Goal: Find specific page/section: Find specific page/section

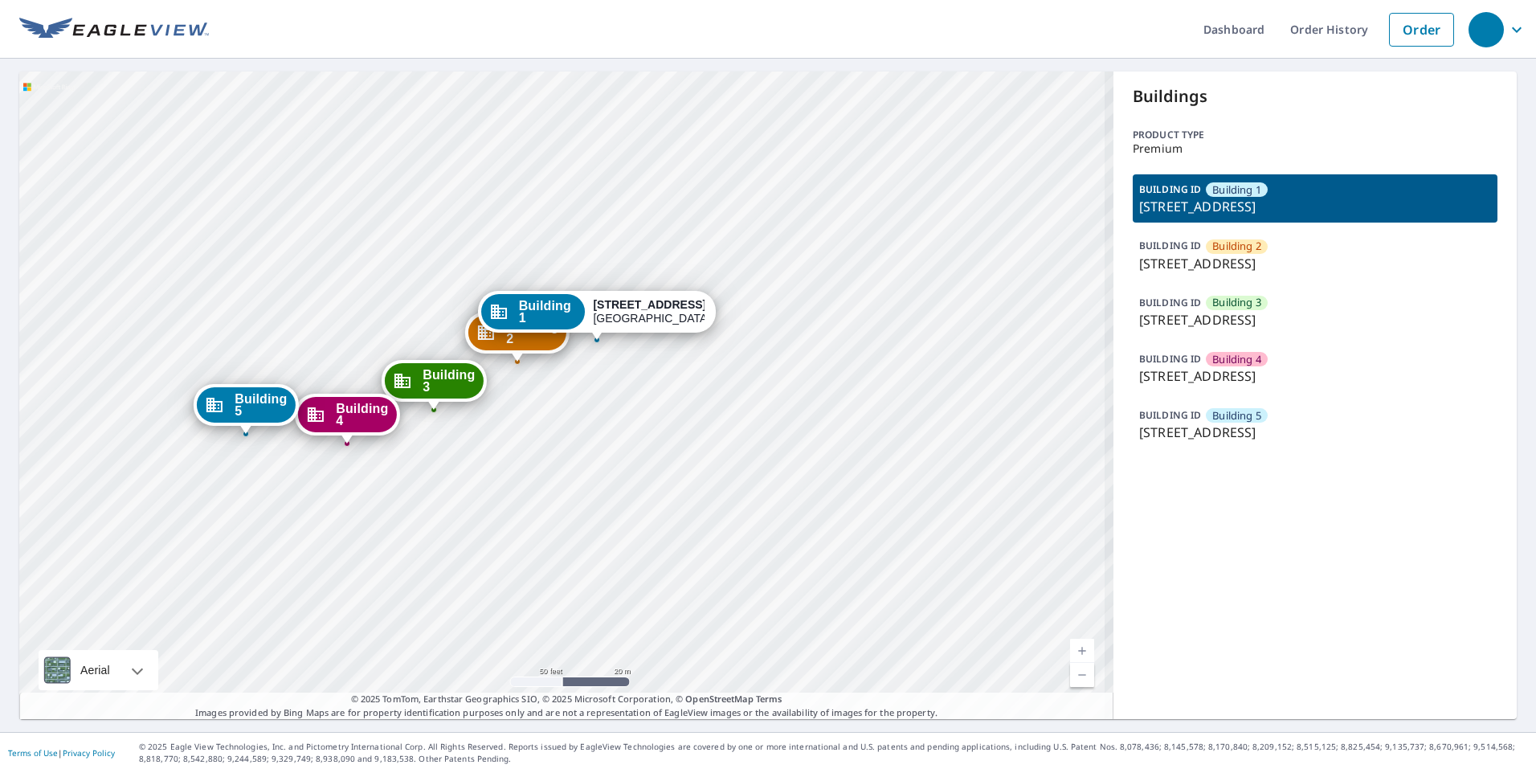
drag, startPoint x: 469, startPoint y: 399, endPoint x: 501, endPoint y: 419, distance: 37.2
click at [501, 419] on div "Building 2 1905 Old Russellville Pike Clarksville, TN 37043 Building 3 1905 Old…" at bounding box center [566, 396] width 1094 height 648
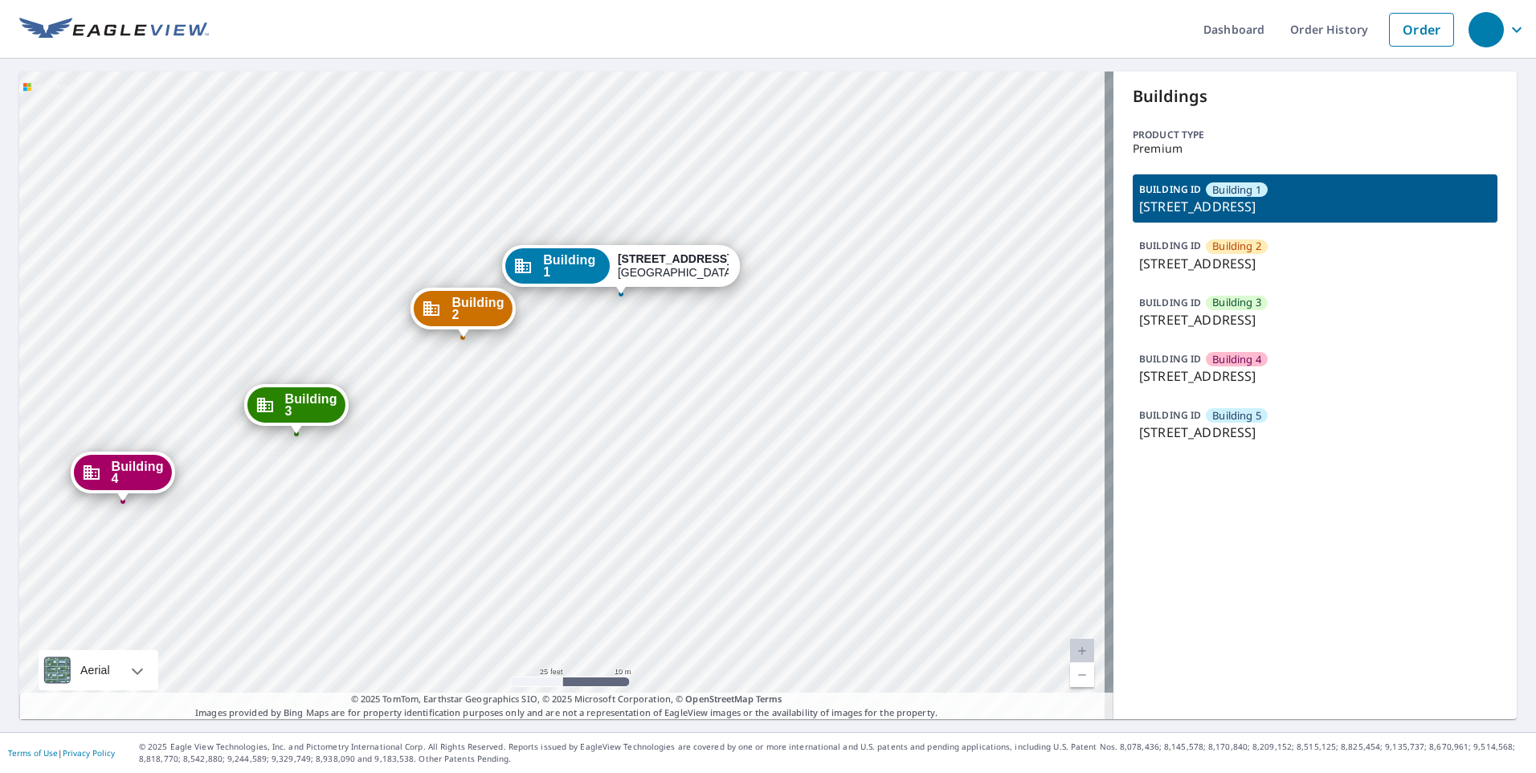
drag, startPoint x: 382, startPoint y: 602, endPoint x: 448, endPoint y: 599, distance: 66.7
click at [448, 599] on div "Building 2 1905 Old Russellville Pike Clarksville, TN 37043 Building 3 1905 Old…" at bounding box center [566, 396] width 1094 height 648
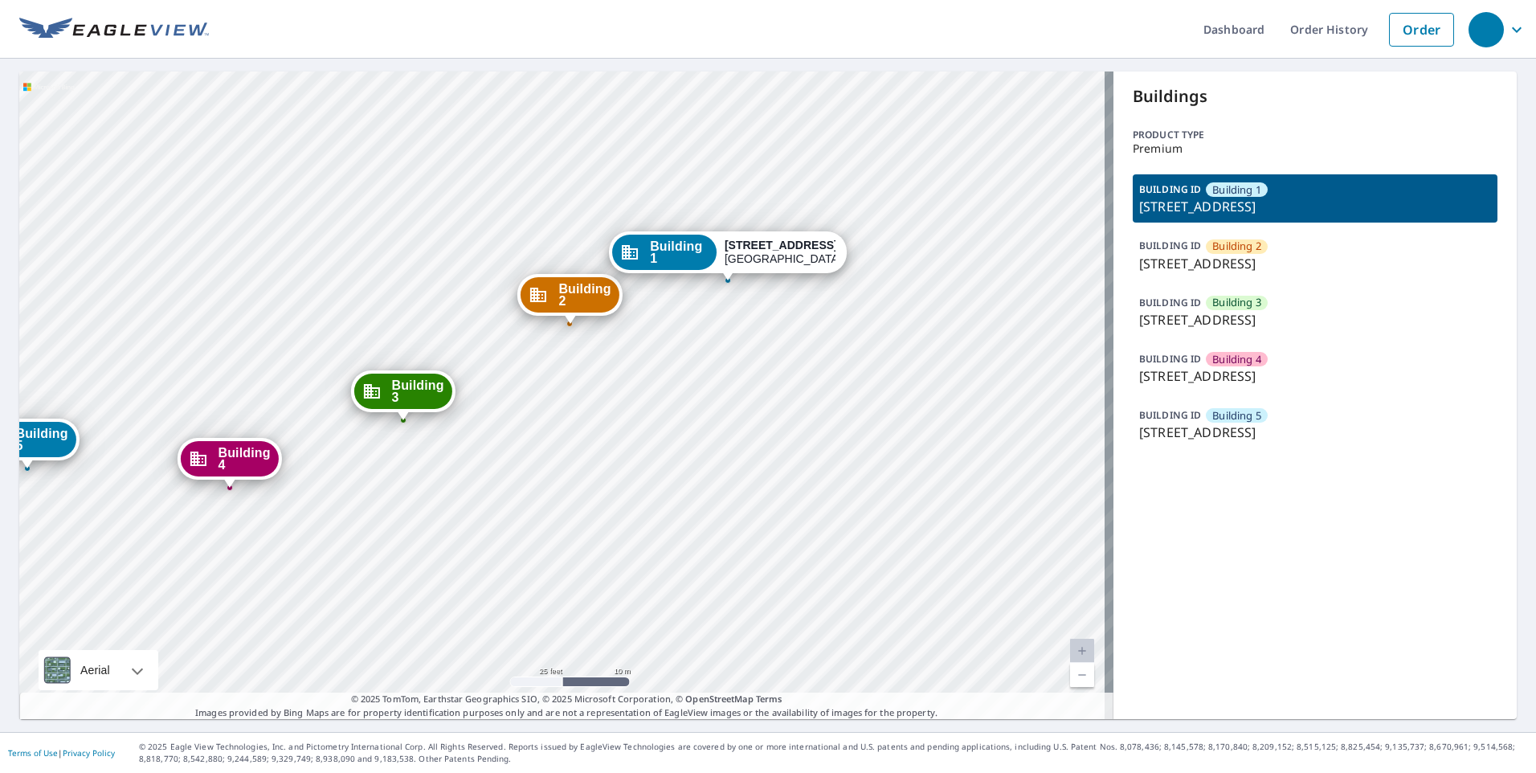
drag, startPoint x: 448, startPoint y: 599, endPoint x: 519, endPoint y: 582, distance: 72.9
click at [519, 582] on div "Building 2 1905 Old Russellville Pike Clarksville, TN 37043 Building 3 1905 Old…" at bounding box center [566, 396] width 1094 height 648
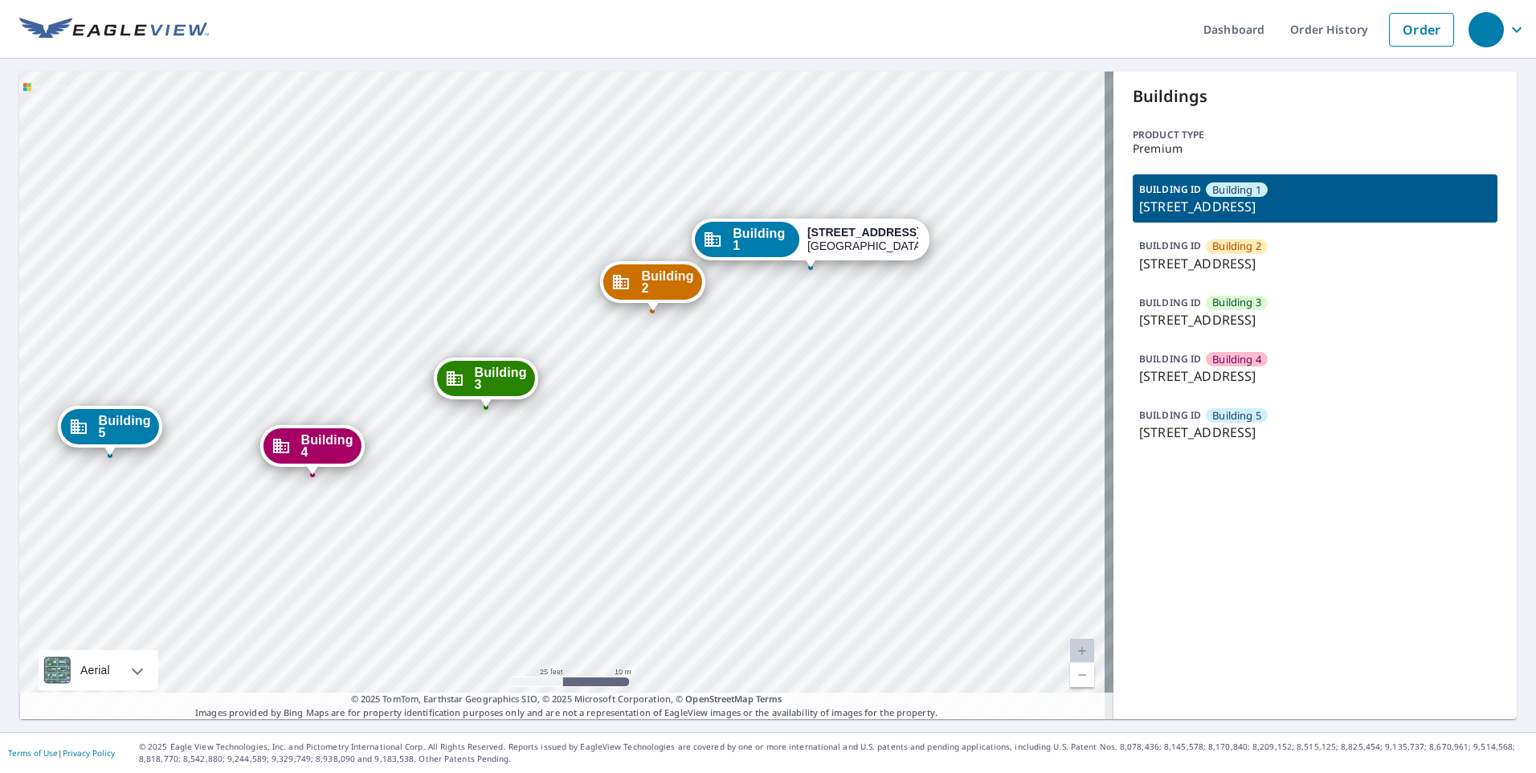
drag, startPoint x: 295, startPoint y: 552, endPoint x: 525, endPoint y: 545, distance: 229.9
click at [525, 545] on div "Building 2 1905 Old Russellville Pike Clarksville, TN 37043 Building 3 1905 Old…" at bounding box center [566, 396] width 1094 height 648
